Goal: Task Accomplishment & Management: Manage account settings

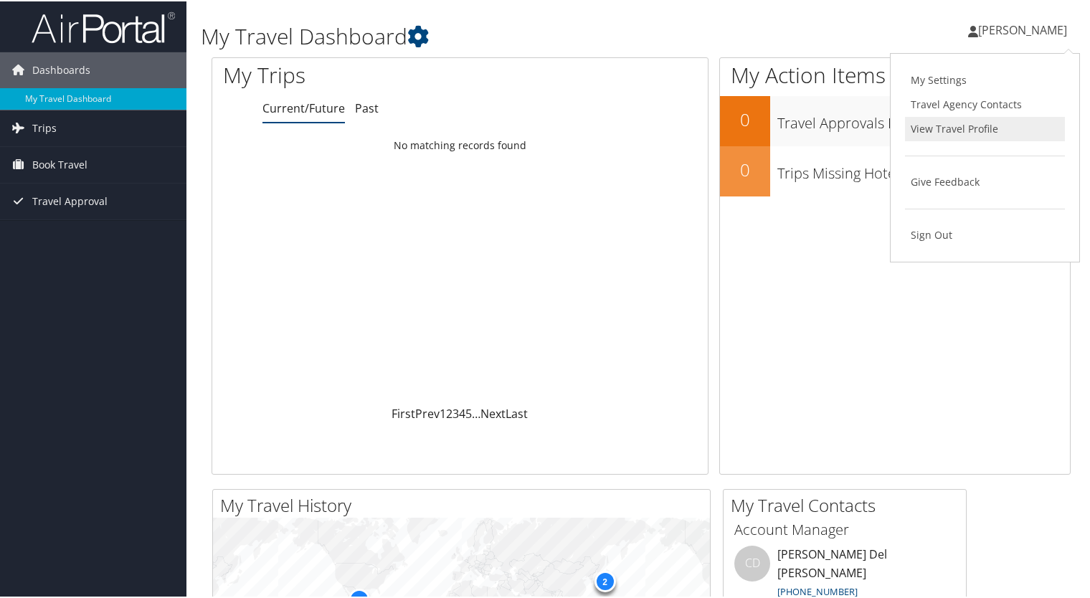
click at [944, 128] on link "View Travel Profile" at bounding box center [985, 127] width 160 height 24
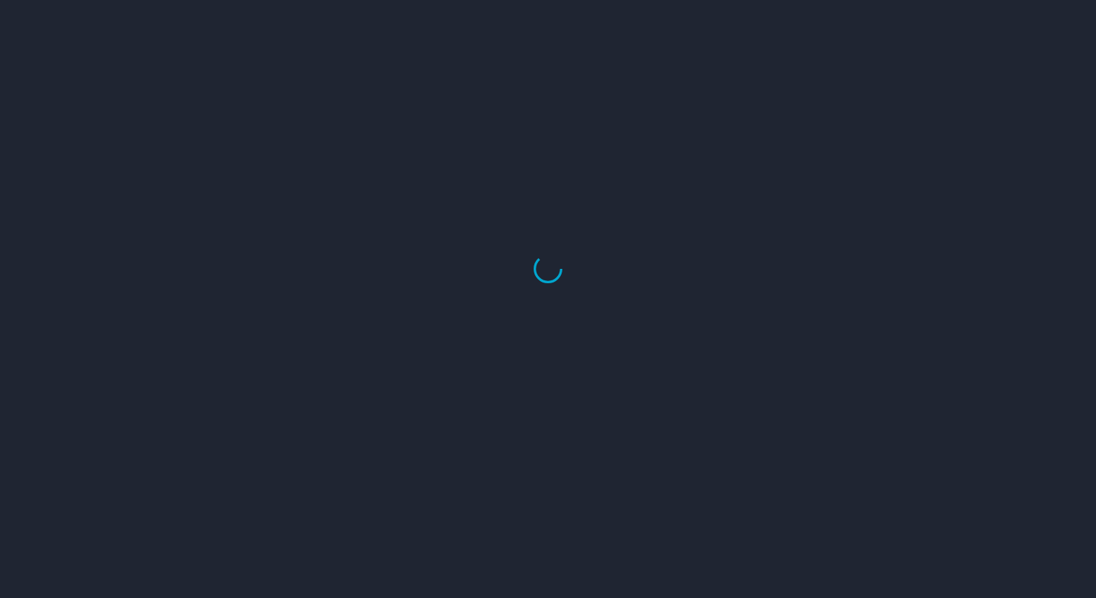
select select "US"
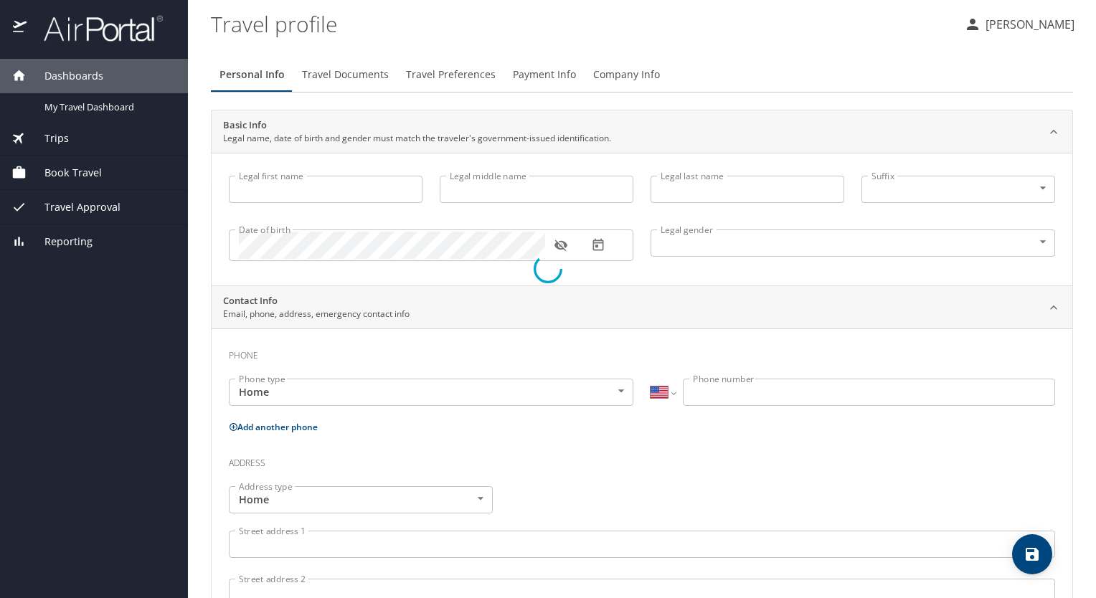
type input "Lourdes"
type input "Leilani"
type input "Jaimes Avila"
type input "Female"
select select "MX"
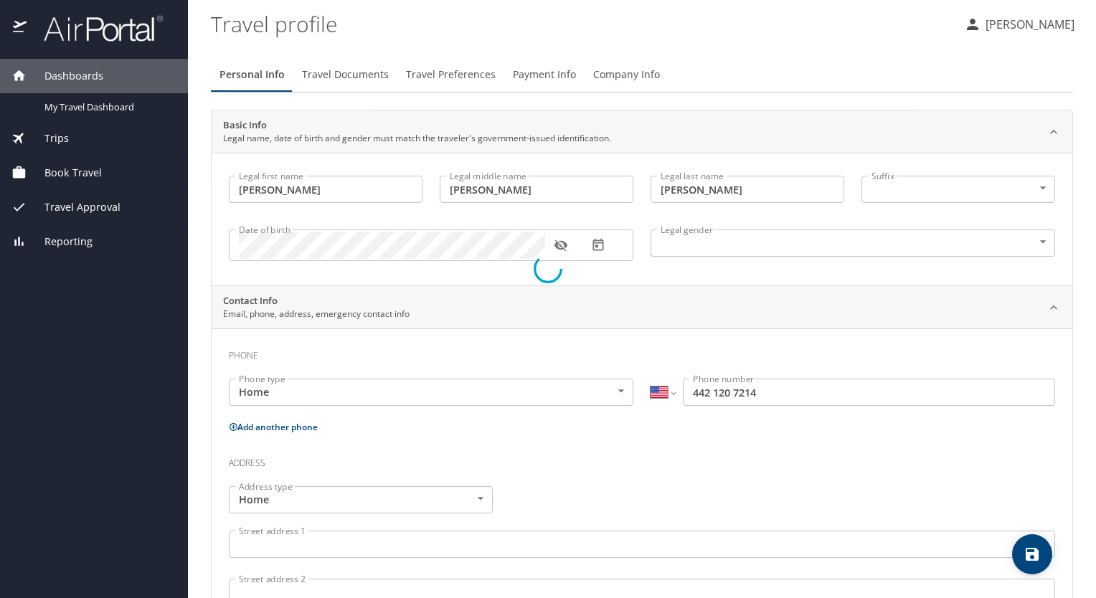
select select "MX"
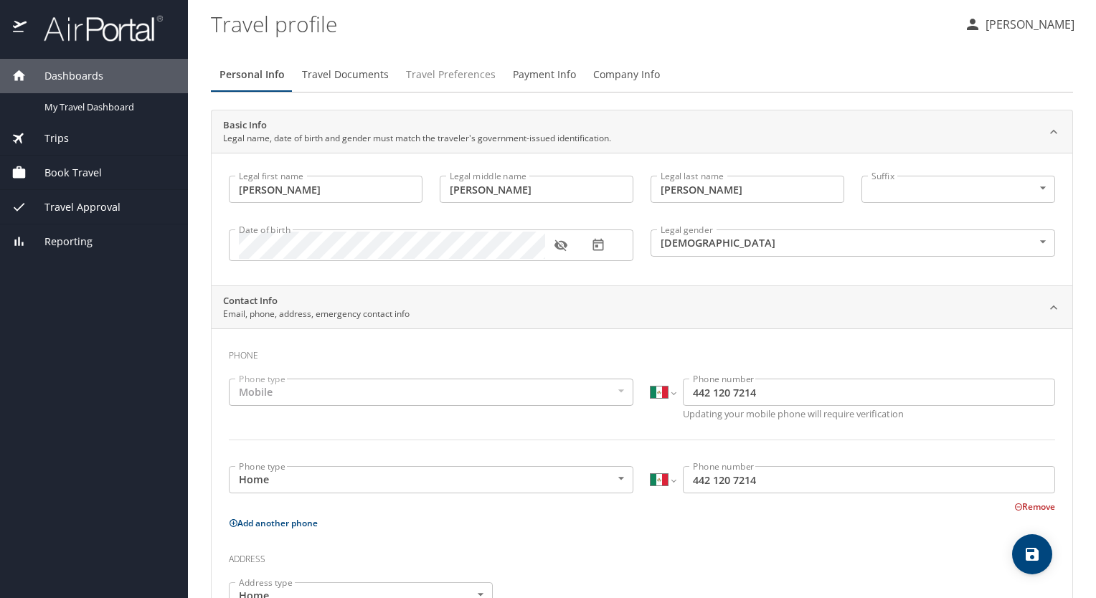
click at [432, 75] on span "Travel Preferences" at bounding box center [451, 75] width 90 height 18
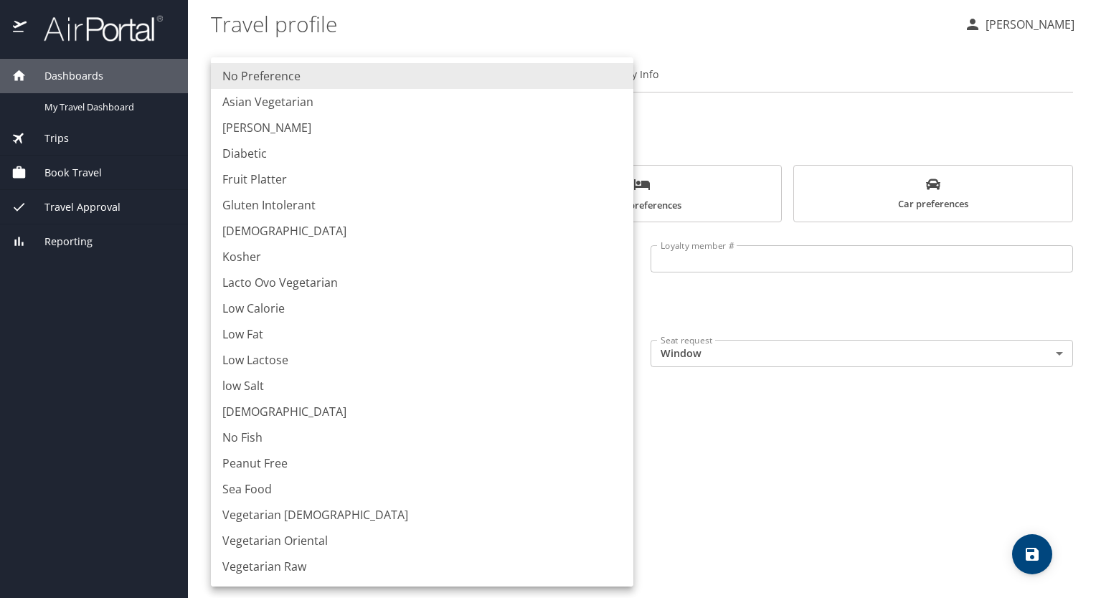
click at [596, 394] on body "Dashboards My Travel Dashboard Trips Current / Future Trips Past Trips Trips Mi…" at bounding box center [548, 299] width 1096 height 598
drag, startPoint x: 708, startPoint y: 429, endPoint x: 710, endPoint y: 255, distance: 174.2
click at [710, 255] on div at bounding box center [548, 299] width 1096 height 598
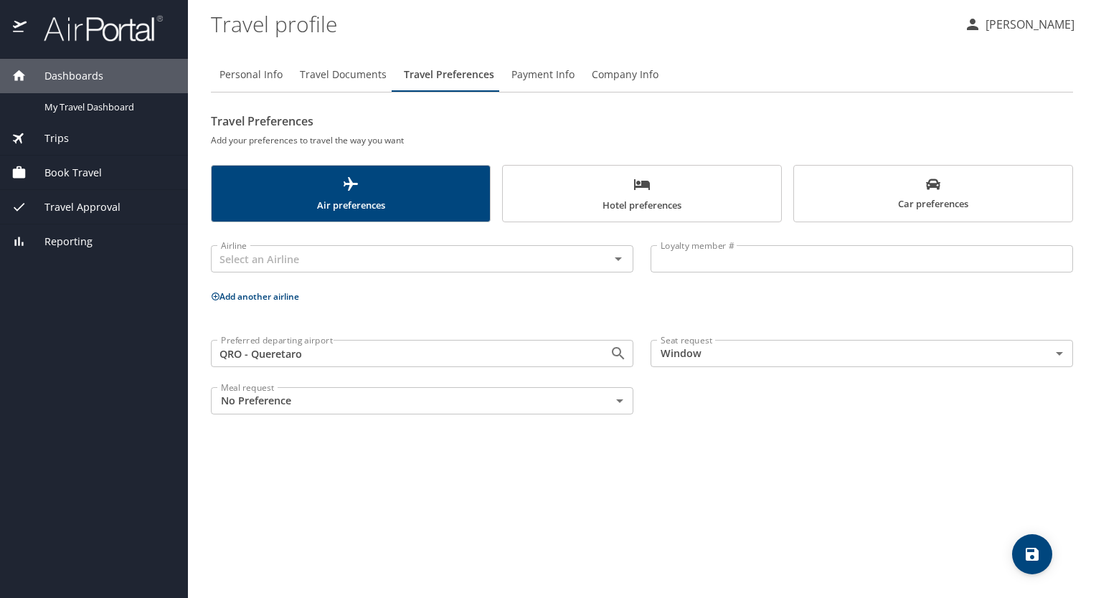
click at [677, 308] on div "Airline Airline Loyalty member # Loyalty member # Add another airline Preferred…" at bounding box center [642, 327] width 862 height 192
click at [532, 74] on span "Payment Info" at bounding box center [542, 75] width 63 height 18
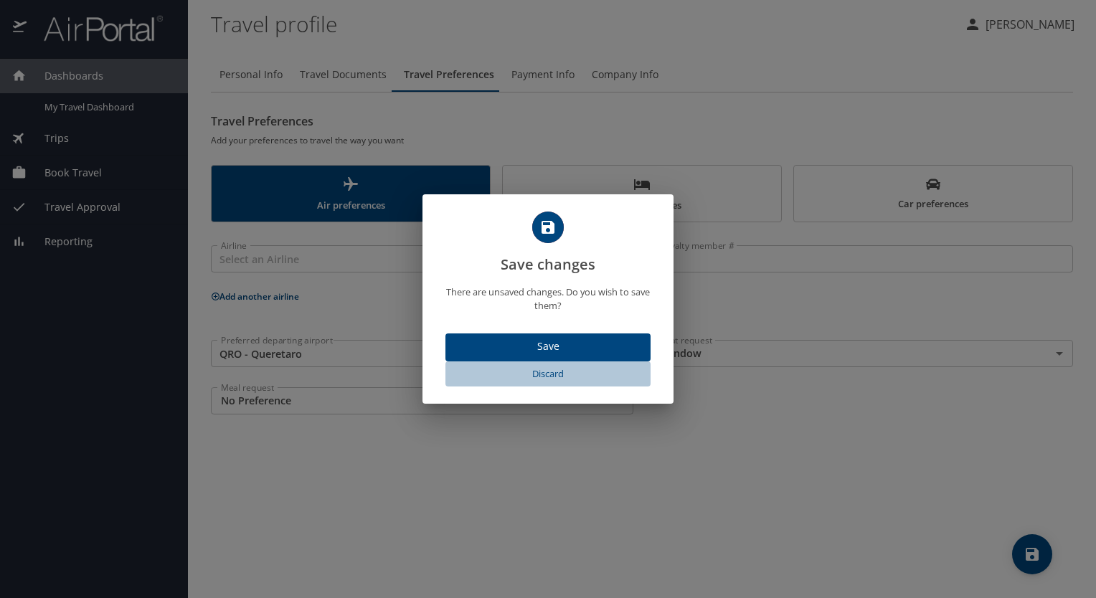
click at [542, 376] on span "Discard" at bounding box center [548, 374] width 194 height 16
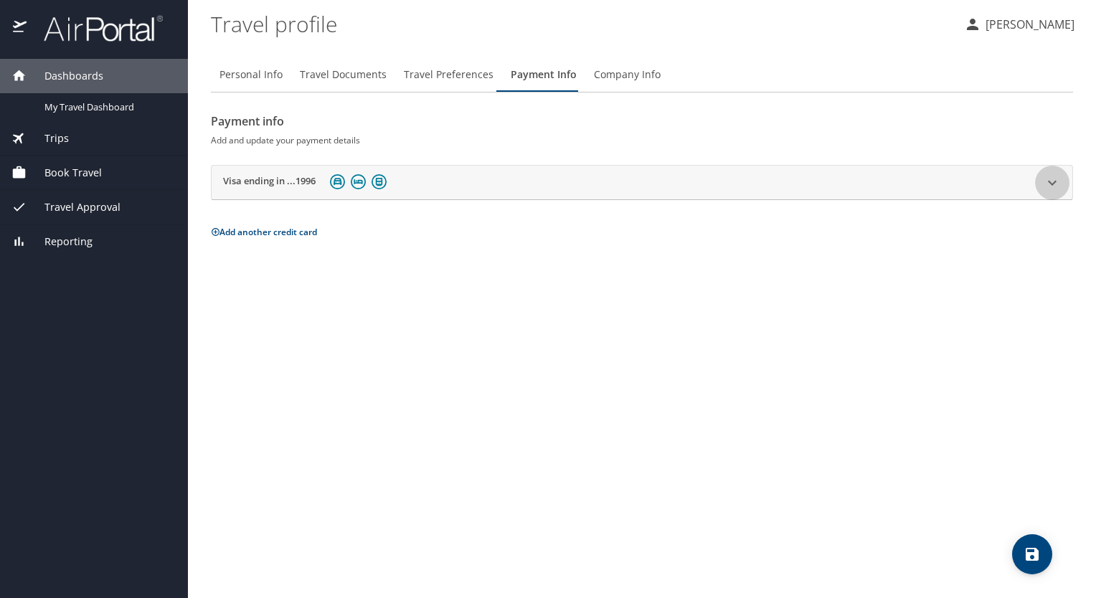
click at [1053, 183] on icon at bounding box center [1052, 182] width 9 height 5
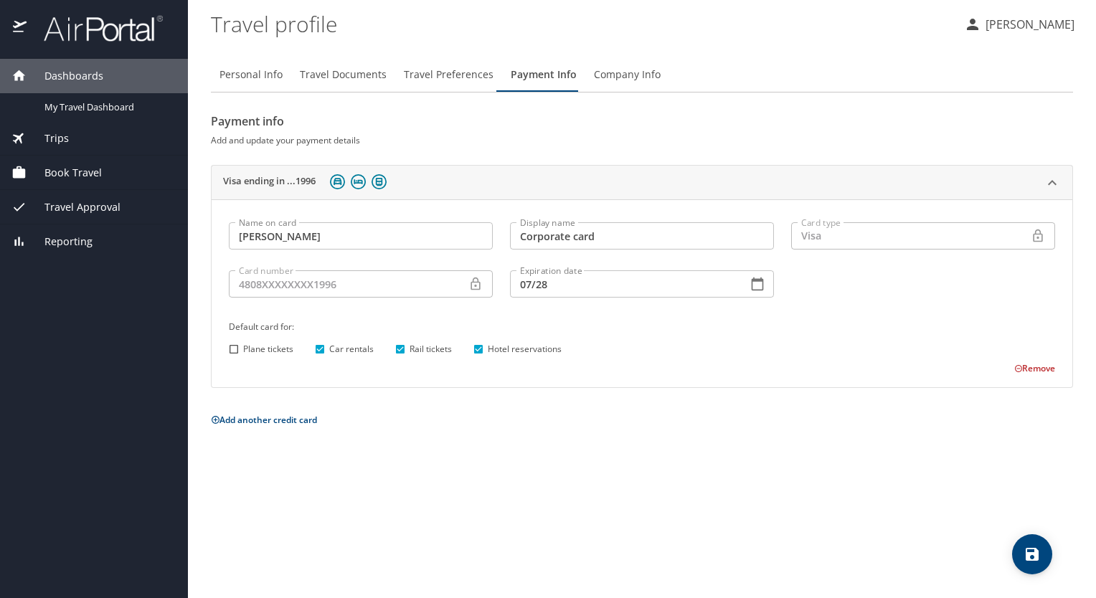
click at [605, 70] on span "Company Info" at bounding box center [627, 75] width 67 height 18
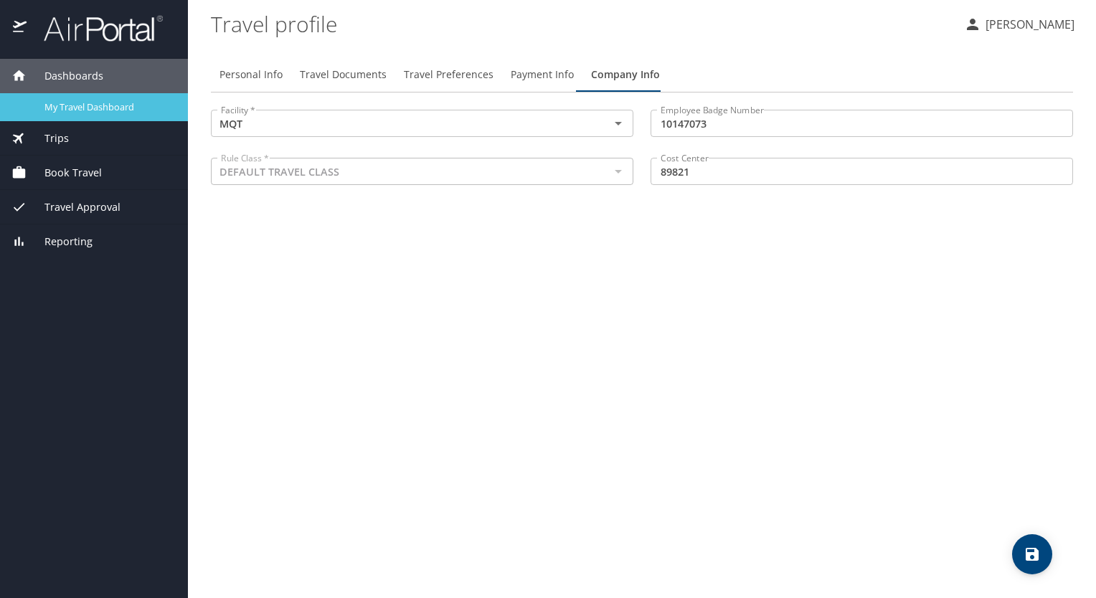
click at [110, 105] on span "My Travel Dashboard" at bounding box center [107, 107] width 126 height 14
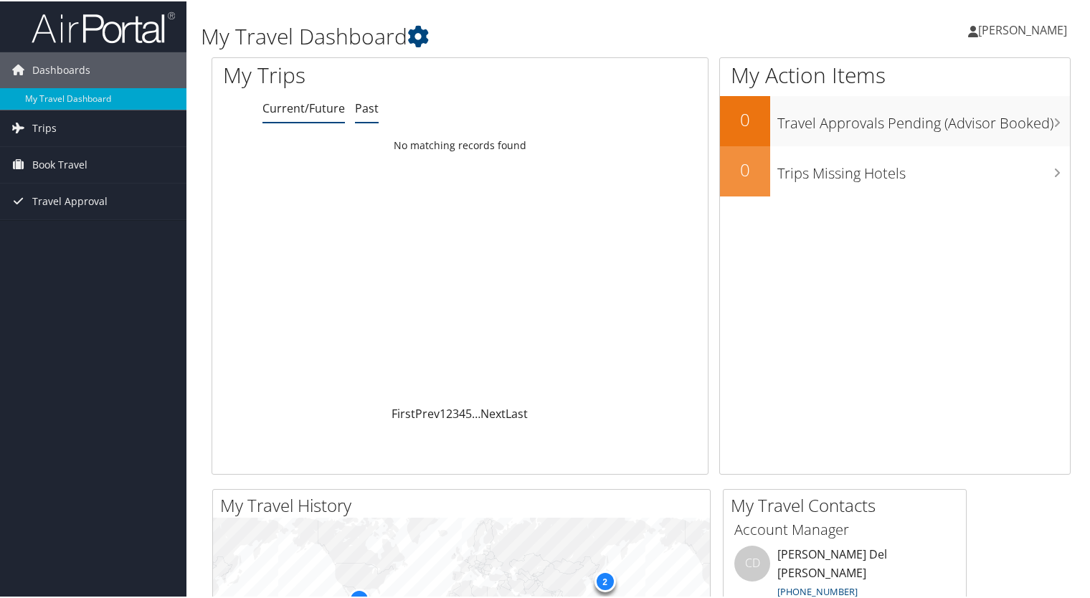
click at [374, 106] on link "Past" at bounding box center [367, 107] width 24 height 16
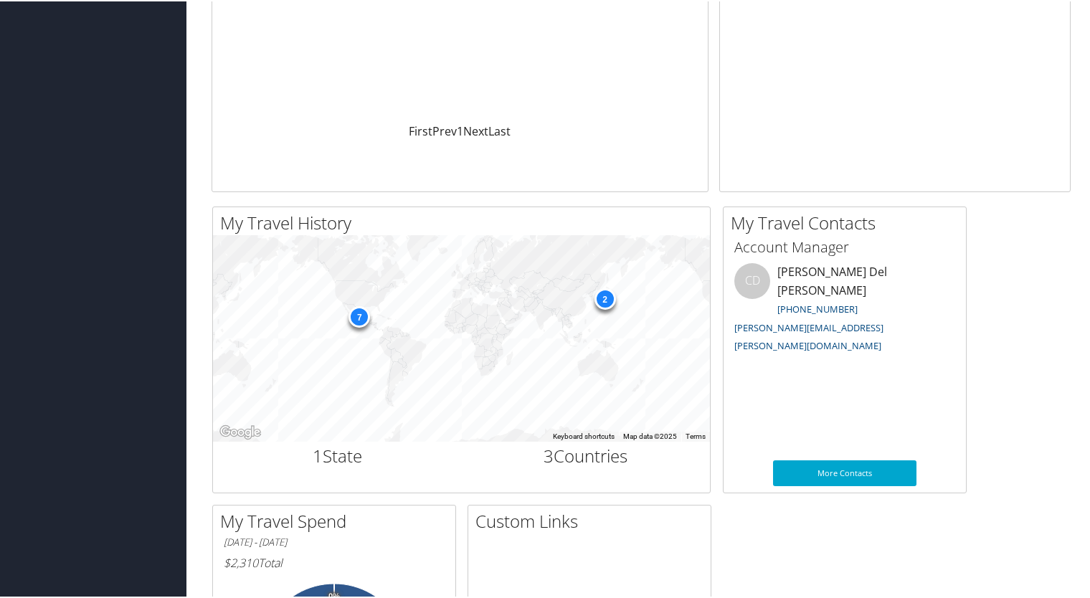
scroll to position [293, 0]
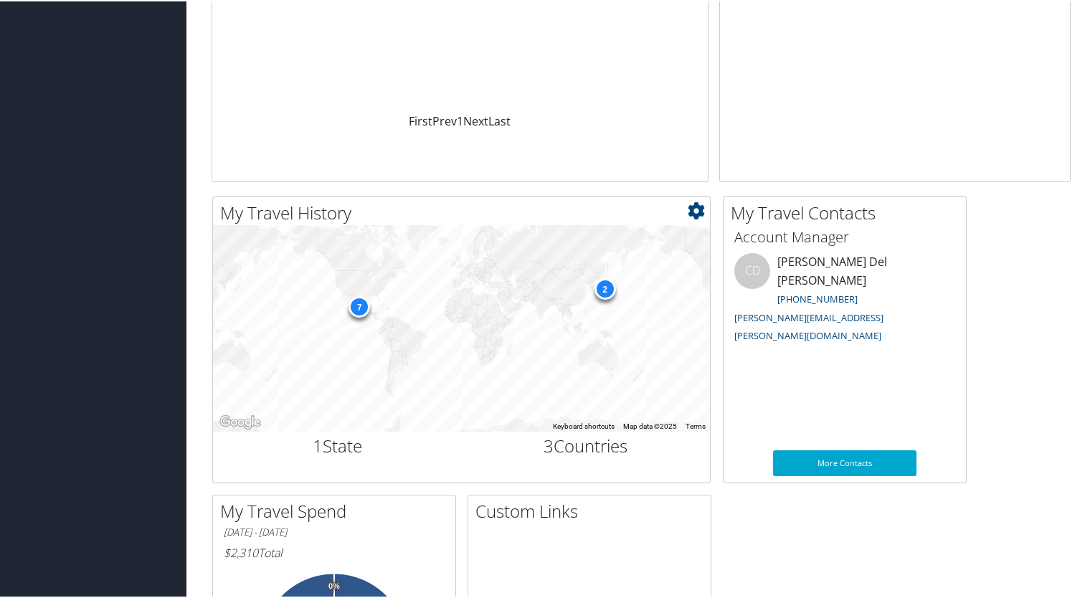
click at [602, 280] on div "2" at bounding box center [605, 288] width 22 height 22
click at [366, 309] on div "7" at bounding box center [359, 306] width 22 height 22
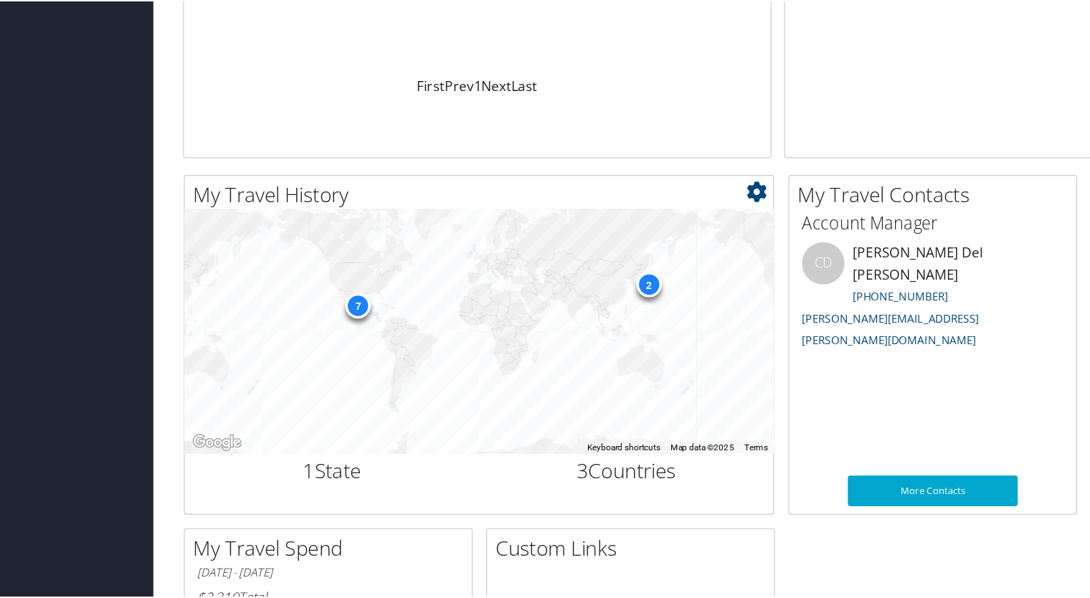
click at [607, 289] on div "2" at bounding box center [605, 288] width 22 height 22
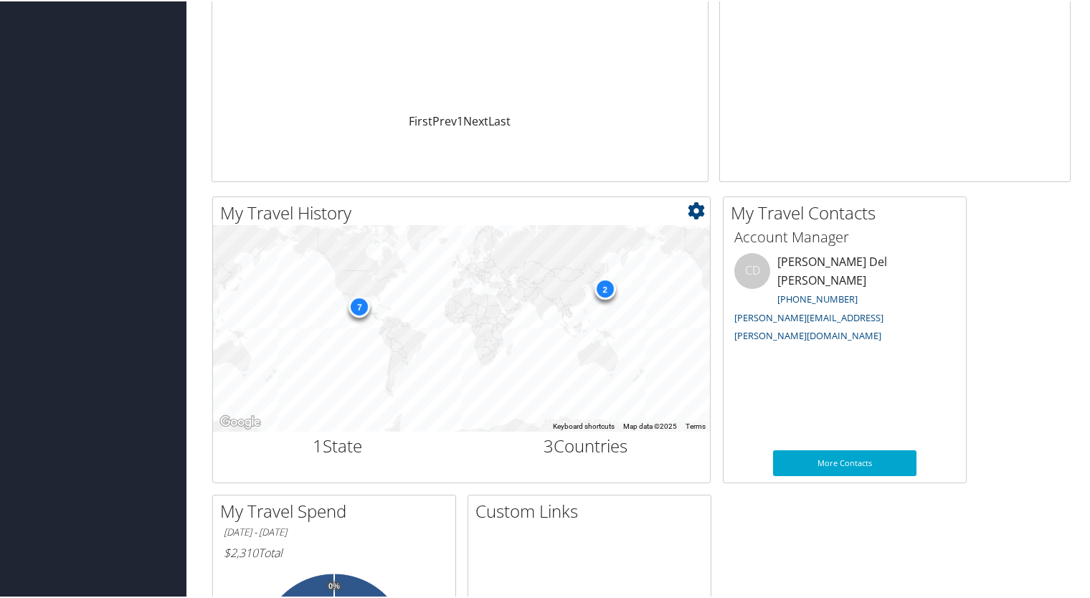
click at [364, 307] on div "7" at bounding box center [359, 306] width 22 height 22
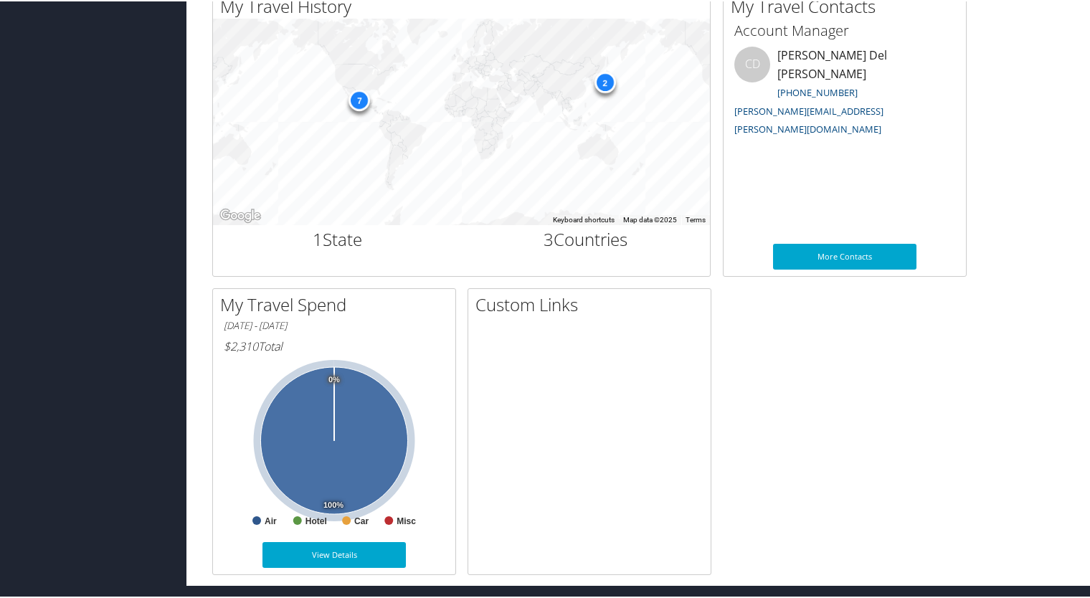
click at [324, 441] on icon at bounding box center [334, 439] width 147 height 147
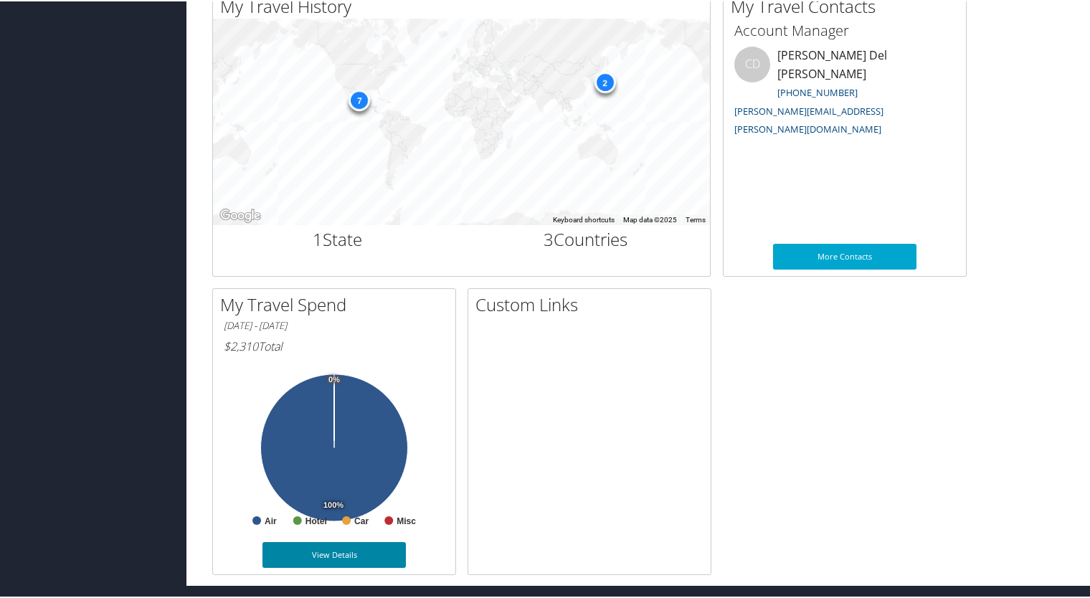
click at [320, 549] on link "View Details" at bounding box center [333, 554] width 143 height 26
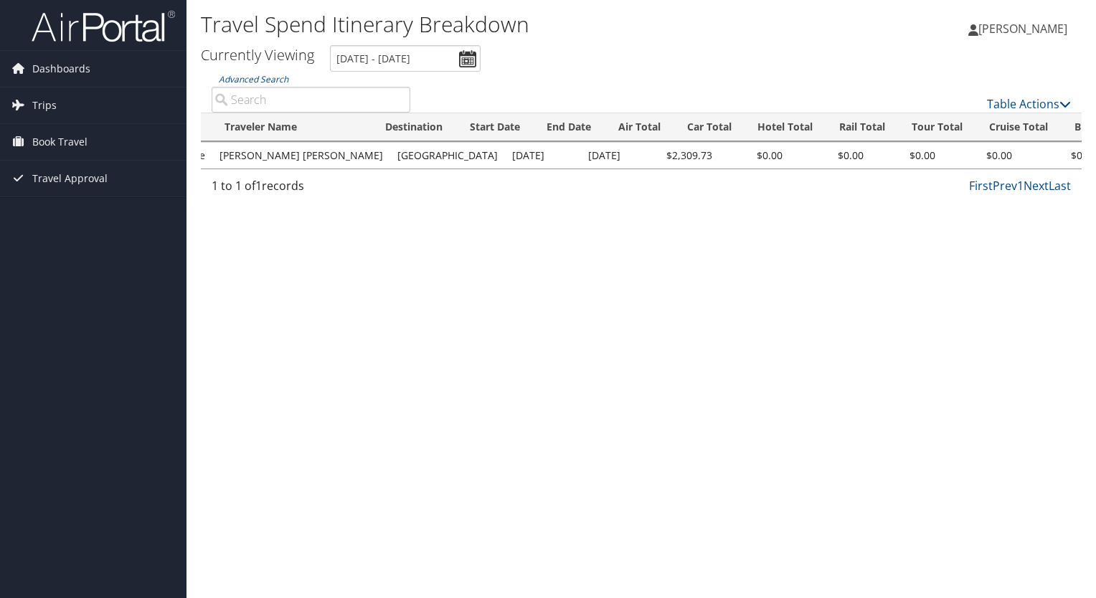
scroll to position [0, 172]
